Goal: Navigation & Orientation: Find specific page/section

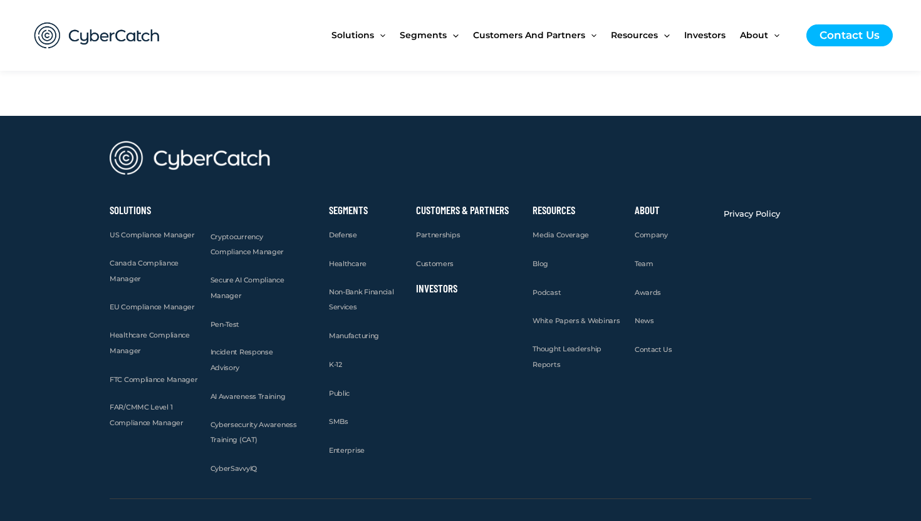
scroll to position [4825, 0]
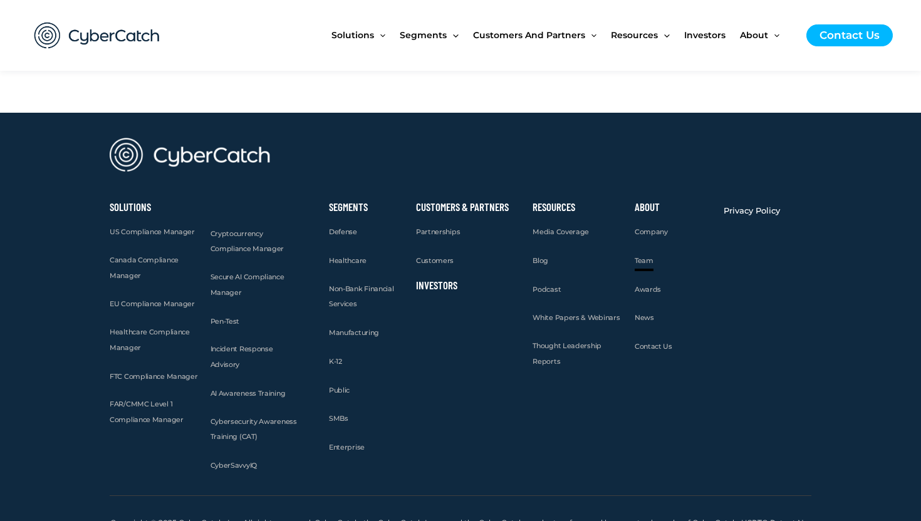
click at [643, 256] on span "Team" at bounding box center [644, 260] width 19 height 9
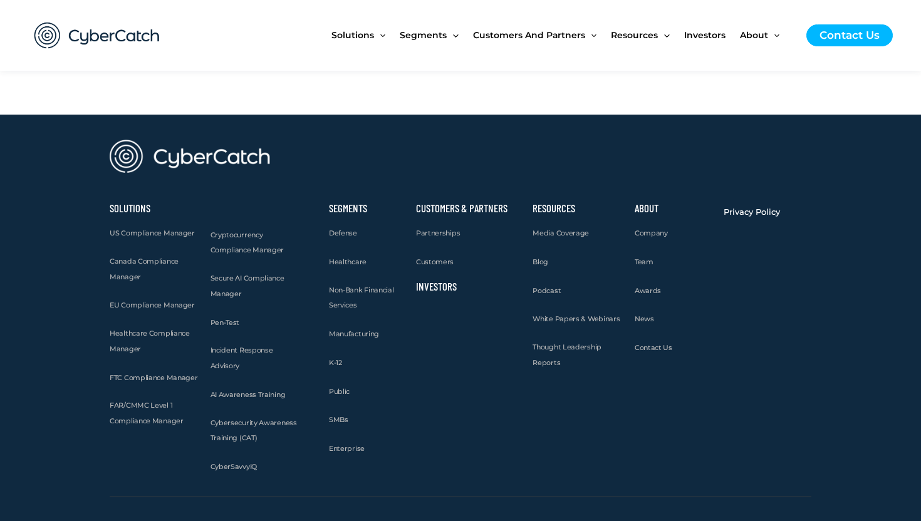
scroll to position [1527, 0]
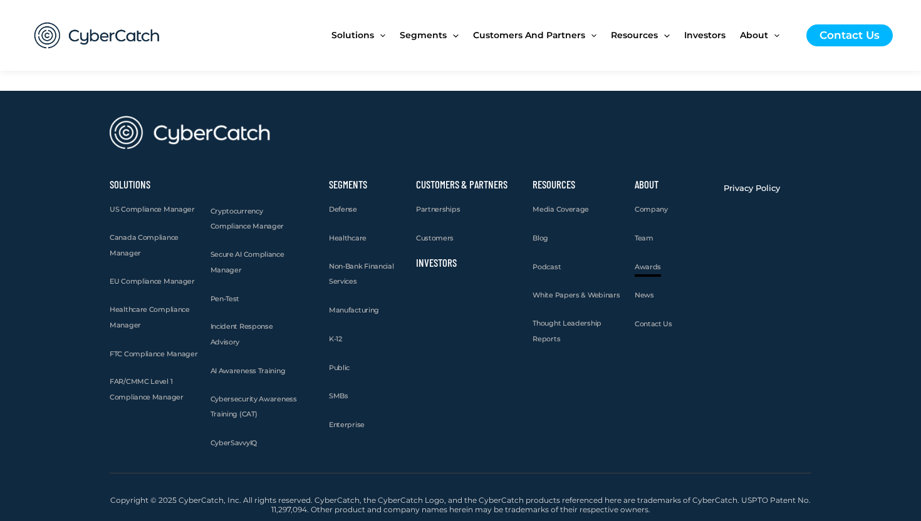
click at [651, 267] on span "Awards" at bounding box center [648, 267] width 26 height 9
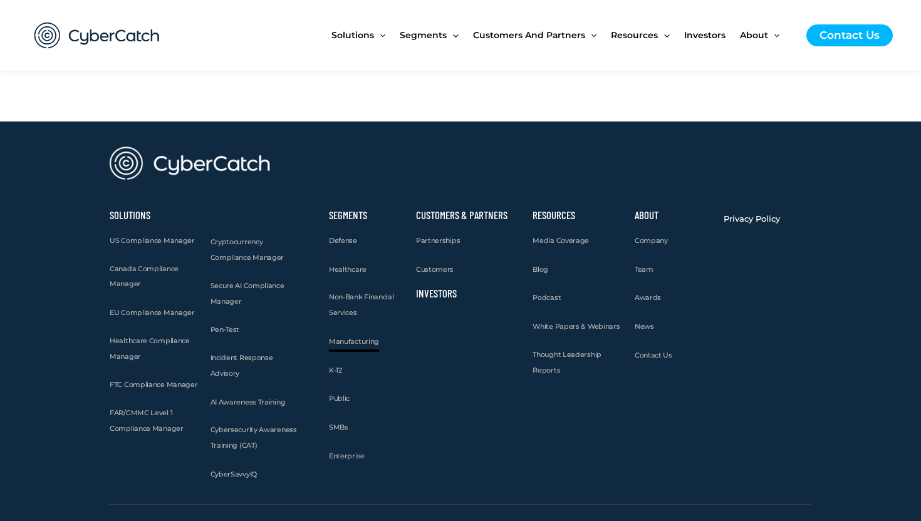
scroll to position [2294, 0]
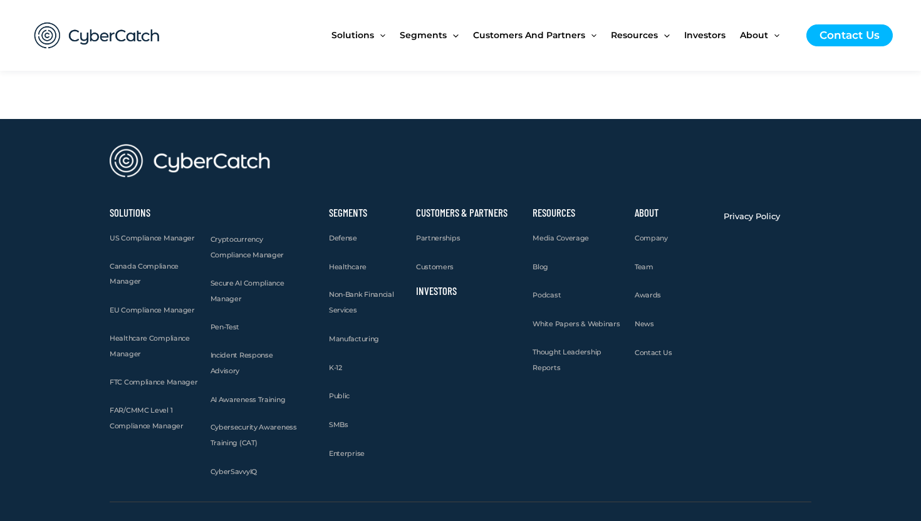
click at [443, 285] on link "Investors" at bounding box center [436, 291] width 41 height 13
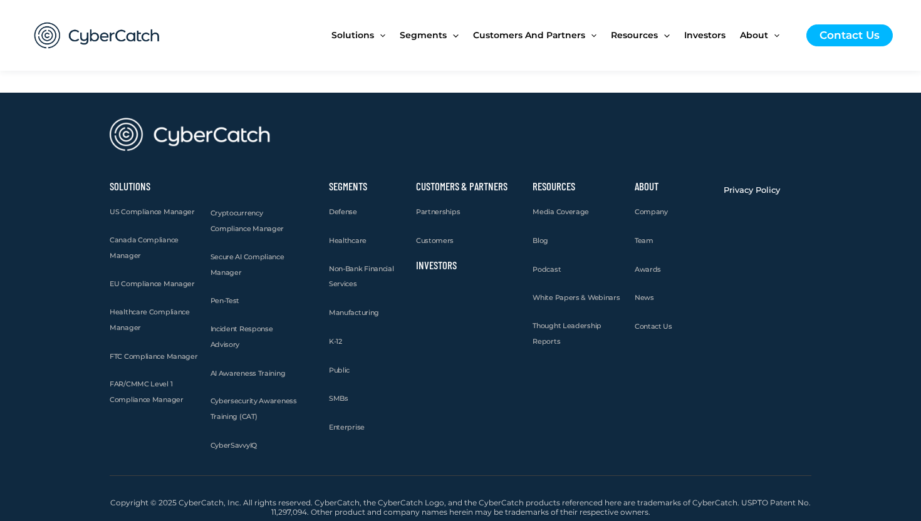
scroll to position [3799, 0]
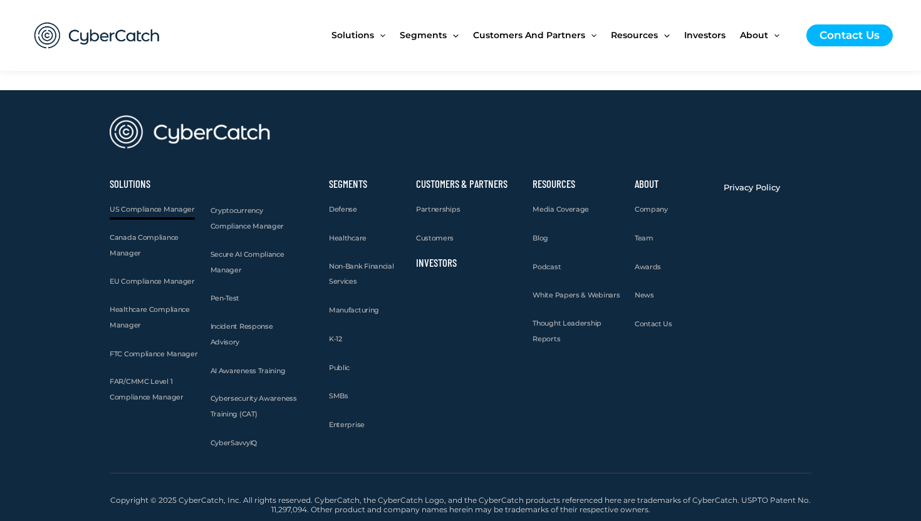
click at [165, 211] on span "US Compliance Manager" at bounding box center [152, 209] width 85 height 9
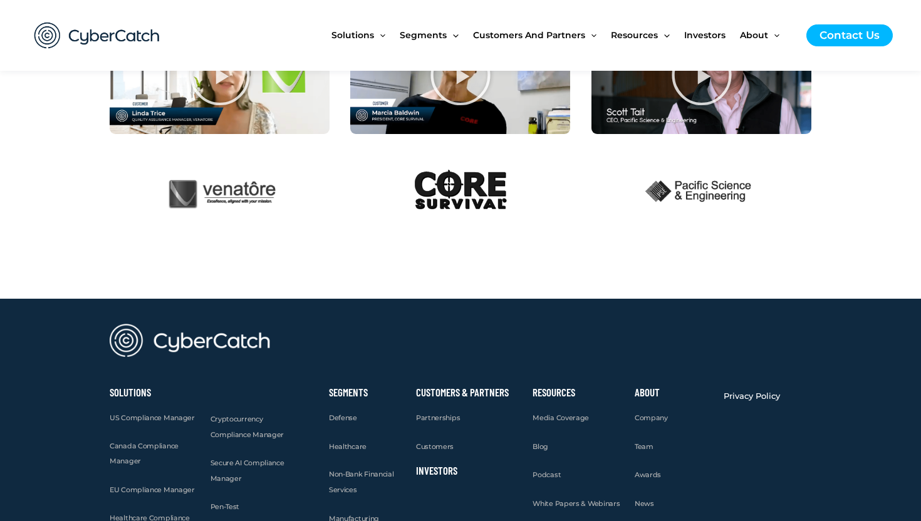
scroll to position [3197, 0]
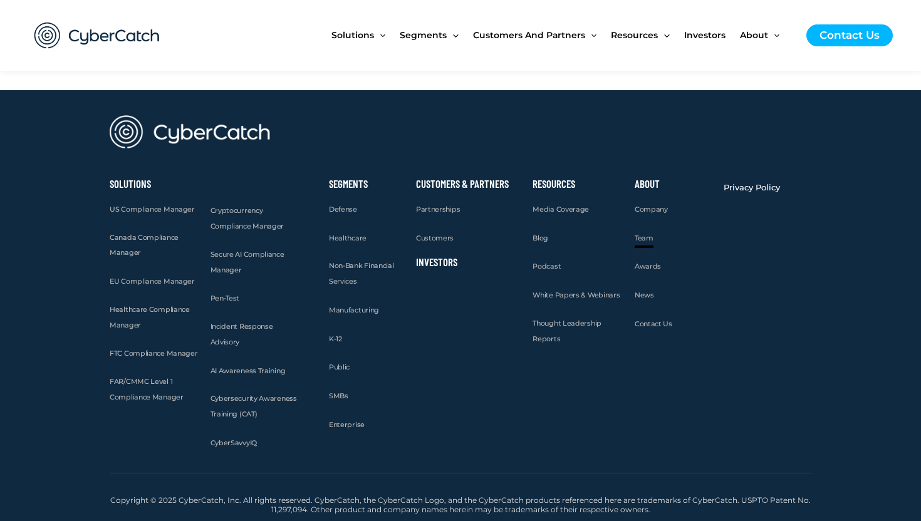
click at [637, 242] on link "Team" at bounding box center [644, 239] width 19 height 16
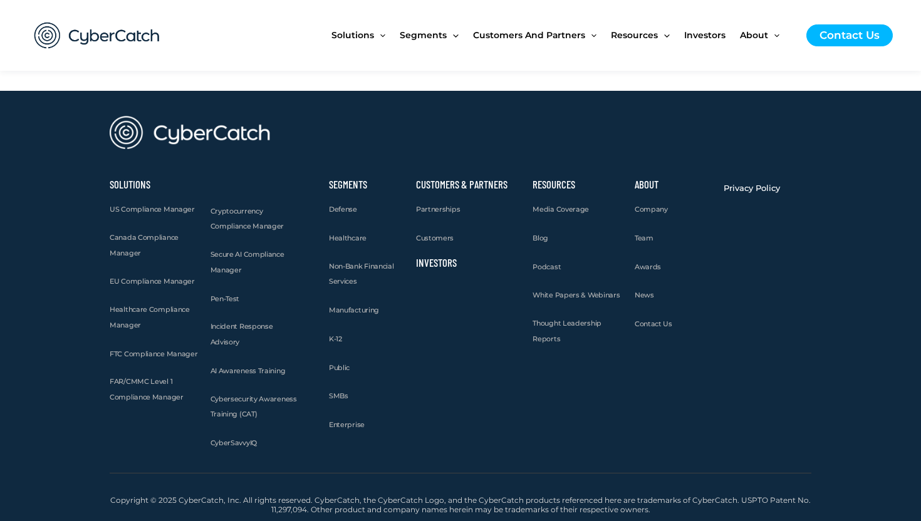
scroll to position [1527, 0]
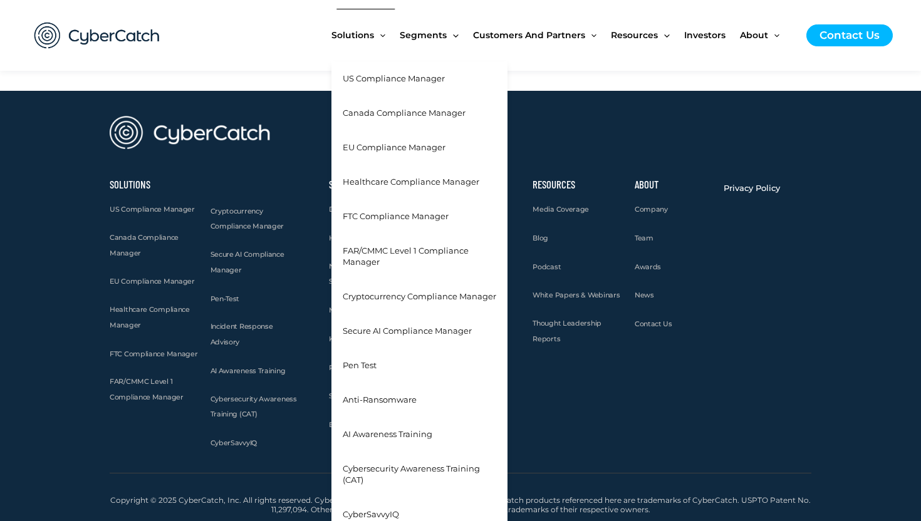
click at [416, 115] on span "Canada Compliance Manager" at bounding box center [404, 113] width 123 height 10
